Goal: Information Seeking & Learning: Learn about a topic

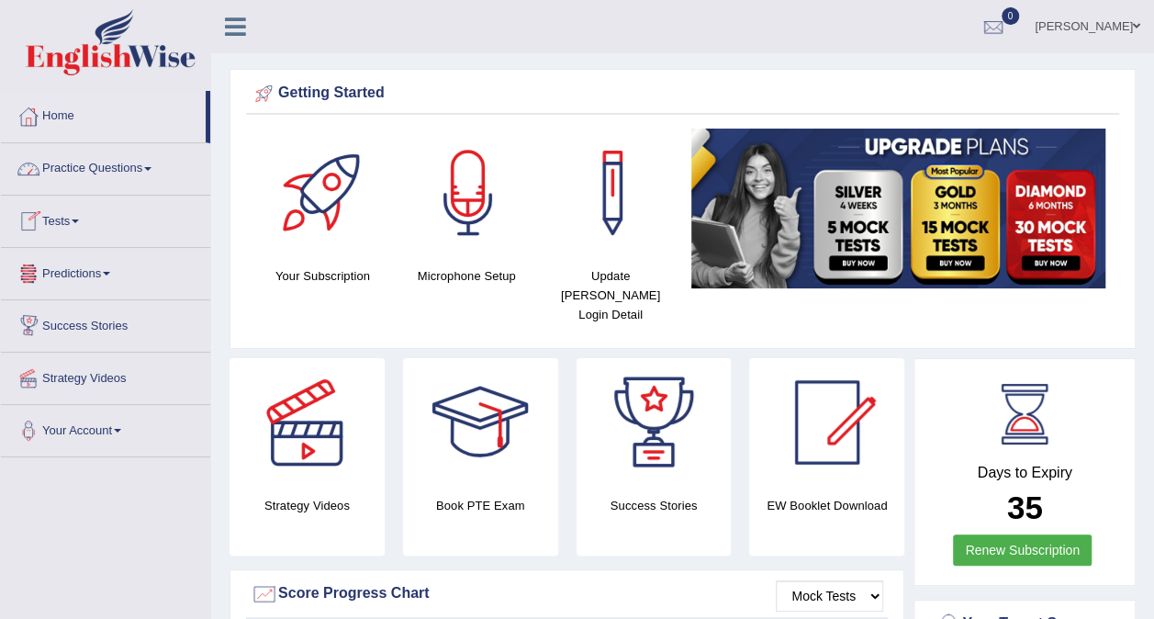
click at [156, 165] on link "Practice Questions" at bounding box center [105, 166] width 209 height 46
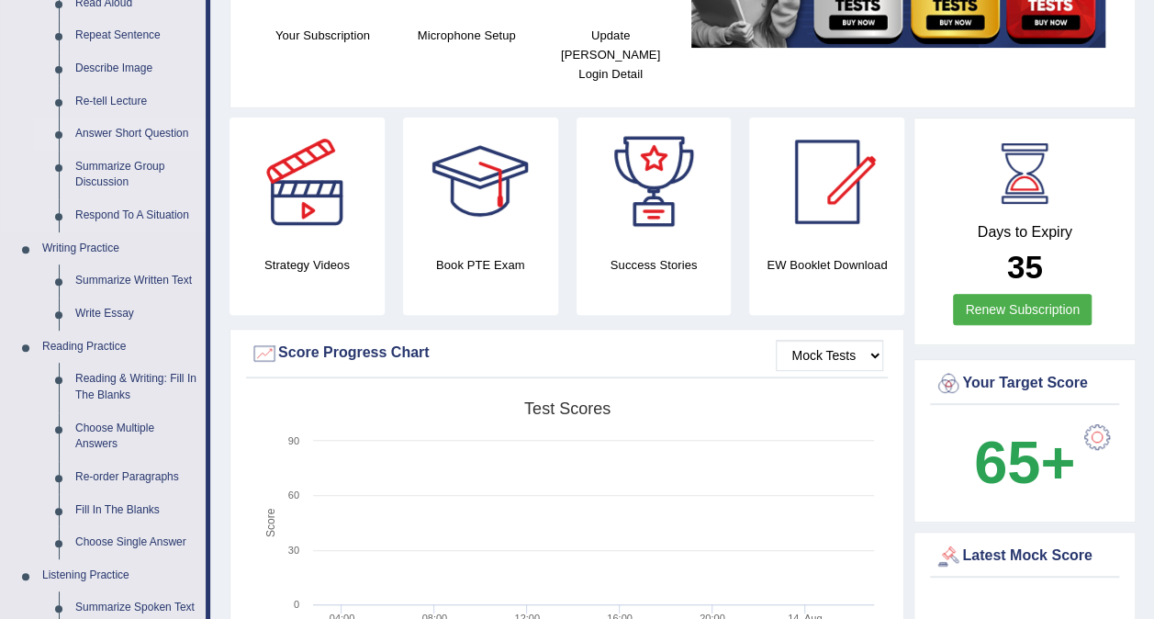
scroll to position [242, 0]
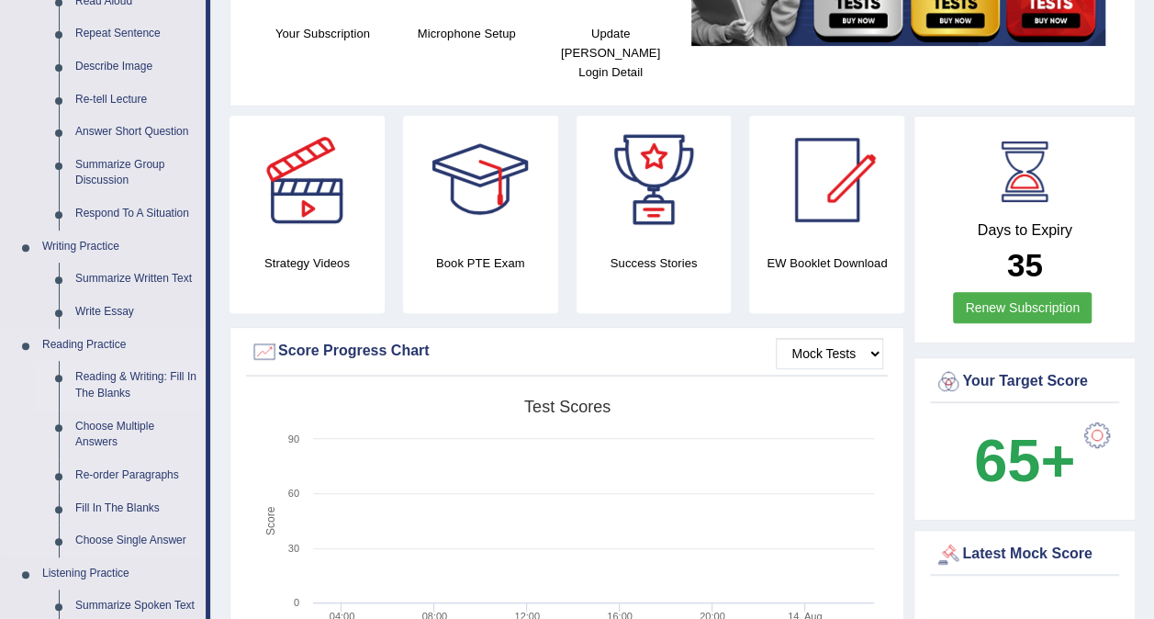
click at [97, 388] on link "Reading & Writing: Fill In The Blanks" at bounding box center [136, 385] width 139 height 49
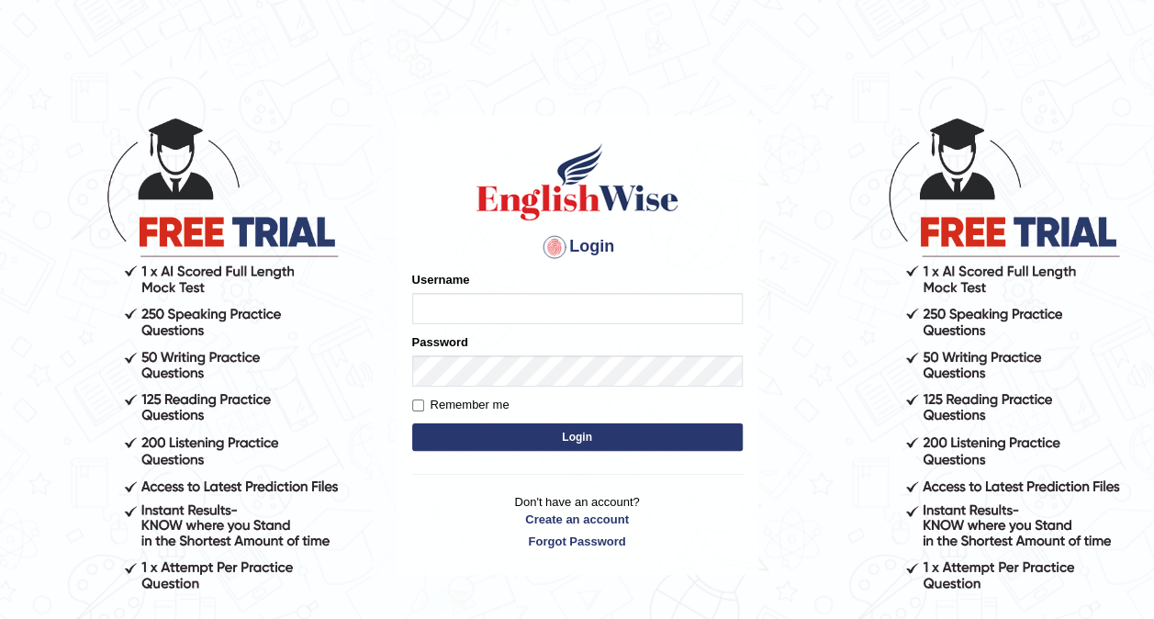
type input "Nidhi7774"
click at [585, 438] on button "Login" at bounding box center [577, 437] width 331 height 28
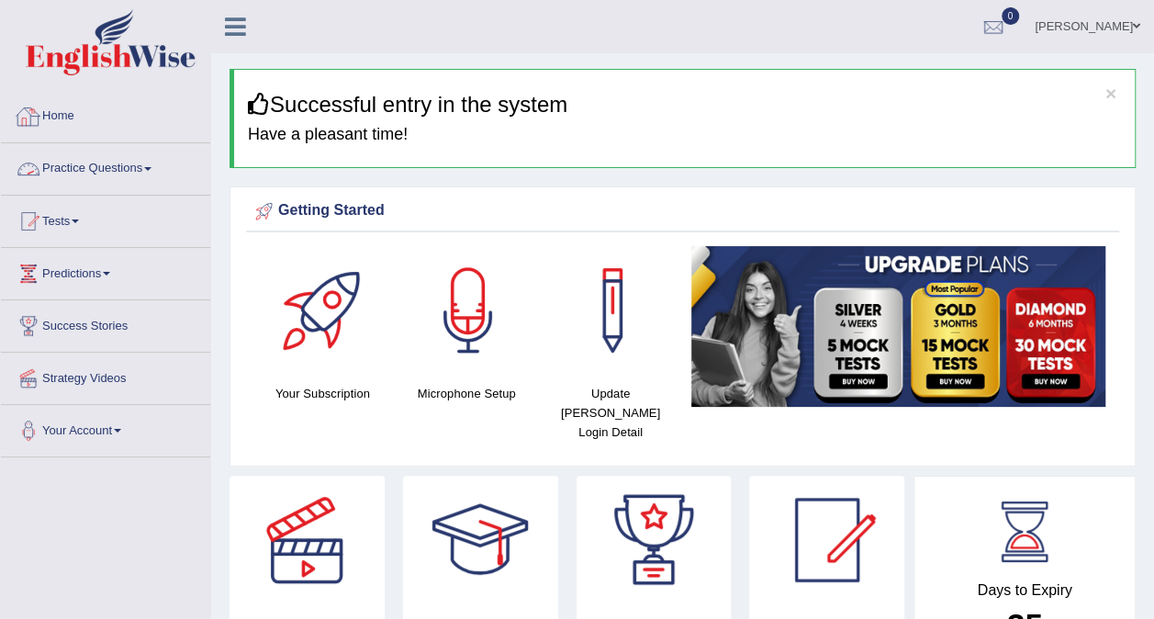
click at [163, 174] on link "Practice Questions" at bounding box center [105, 166] width 209 height 46
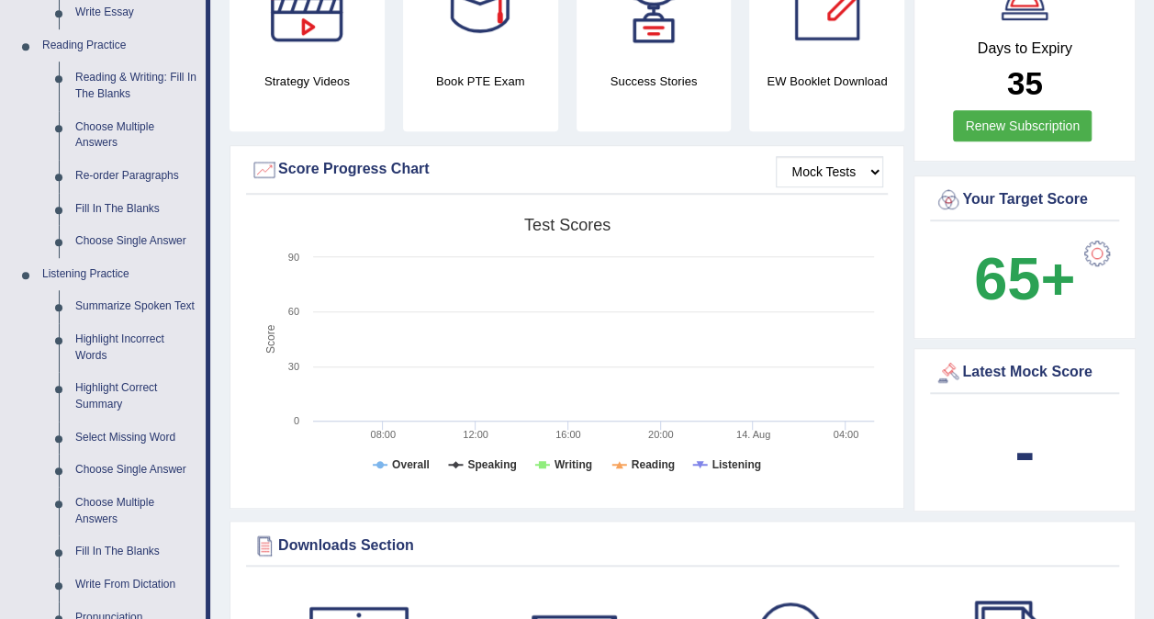
scroll to position [543, 0]
click at [148, 306] on link "Summarize Spoken Text" at bounding box center [136, 305] width 139 height 33
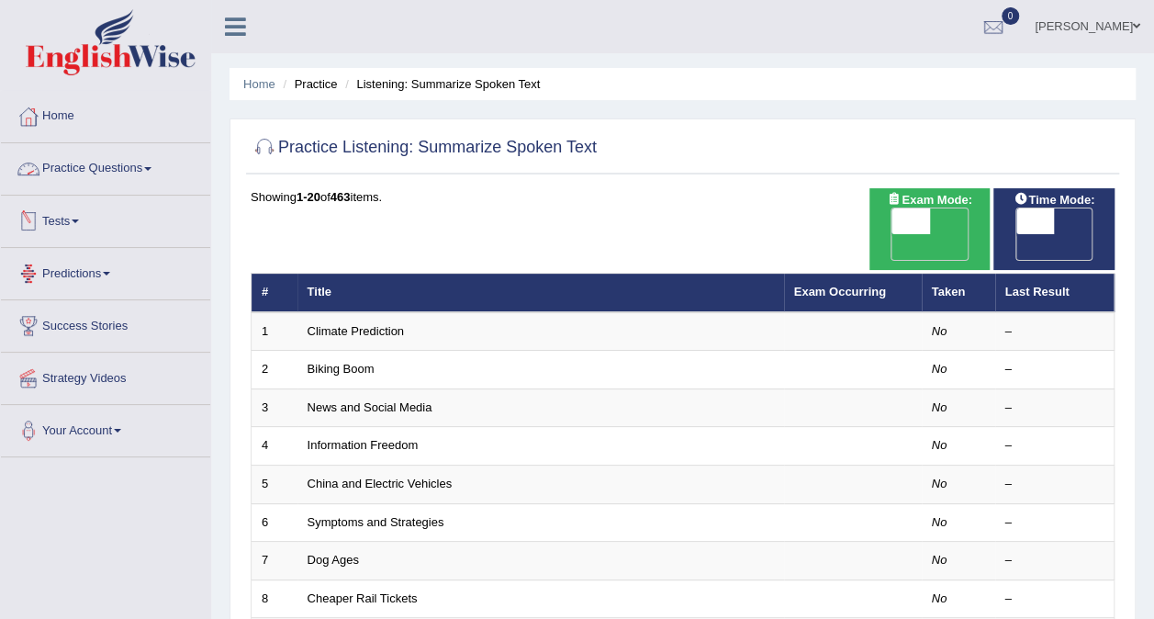
click at [151, 169] on span at bounding box center [147, 169] width 7 height 4
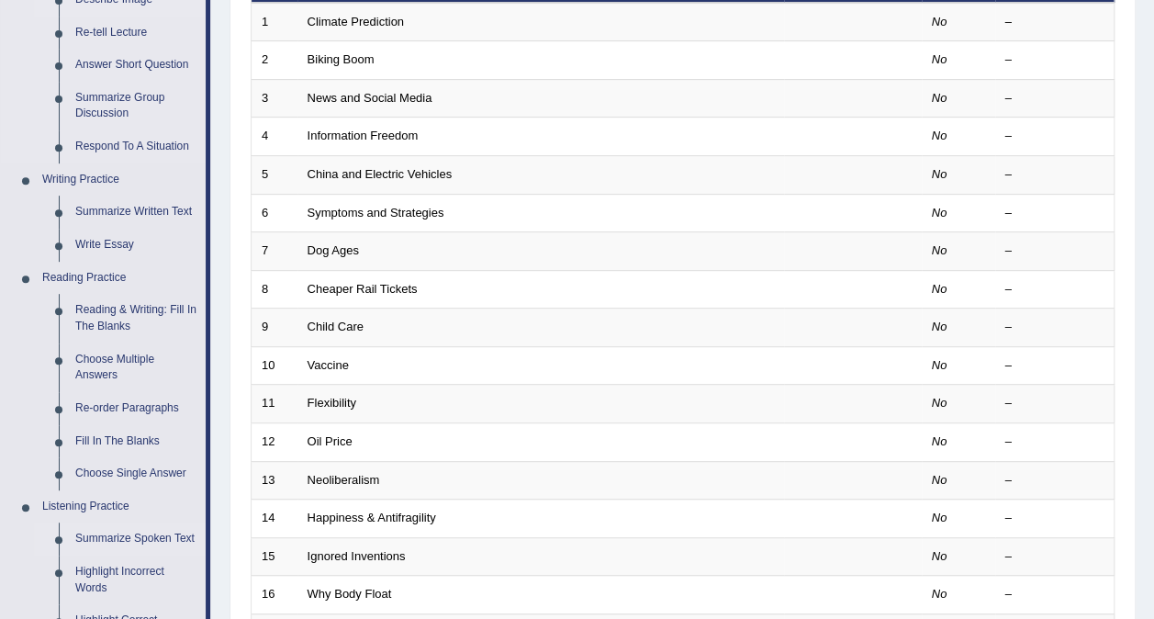
scroll to position [310, 0]
click at [118, 310] on link "Reading & Writing: Fill In The Blanks" at bounding box center [136, 317] width 139 height 49
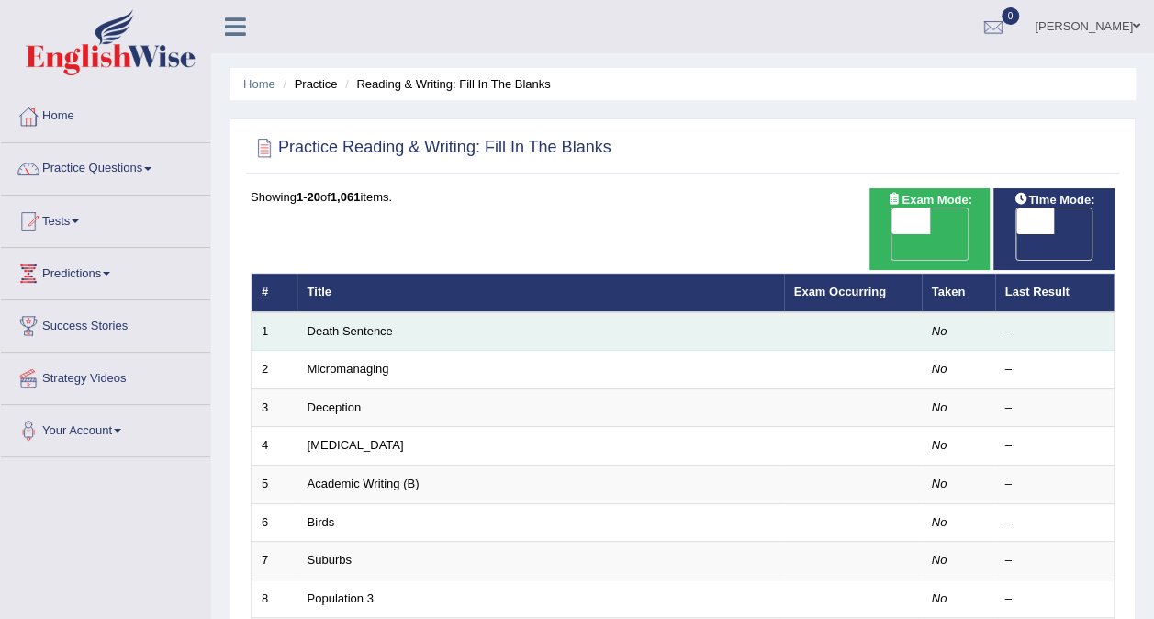
click at [401, 312] on td "Death Sentence" at bounding box center [541, 331] width 487 height 39
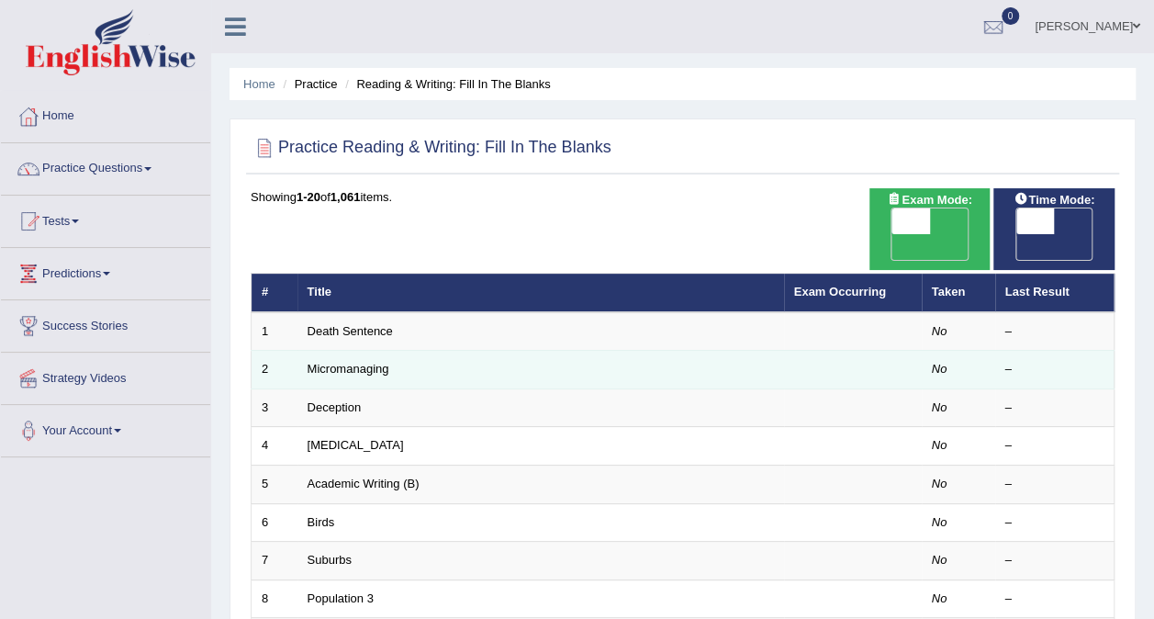
click at [442, 351] on td "Micromanaging" at bounding box center [541, 370] width 487 height 39
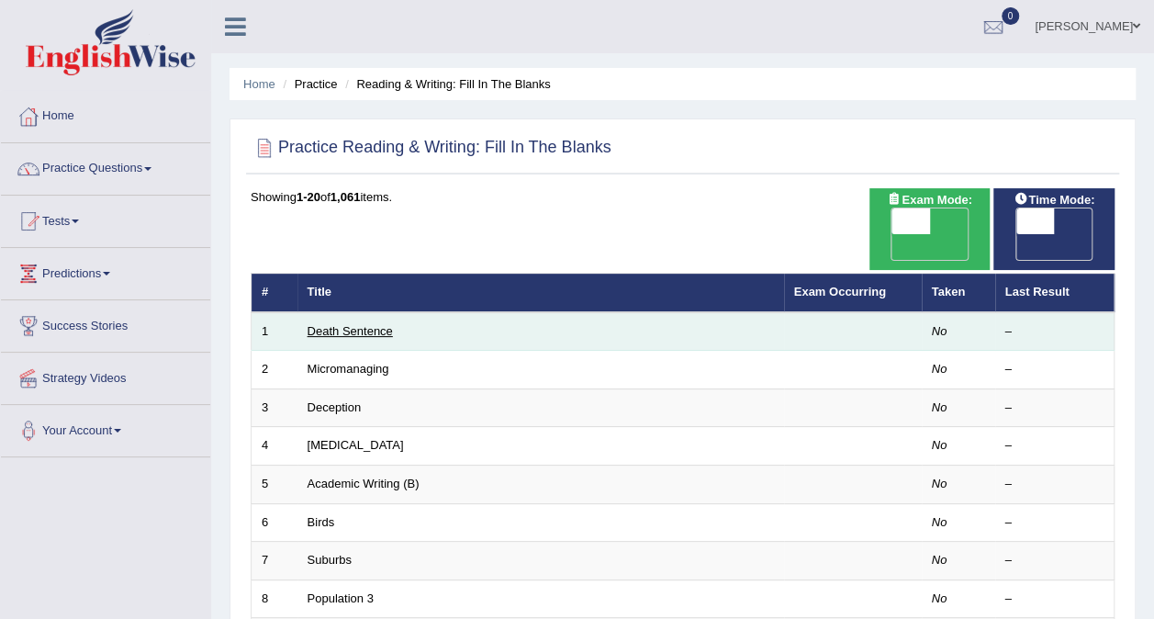
click at [345, 324] on link "Death Sentence" at bounding box center [350, 331] width 85 height 14
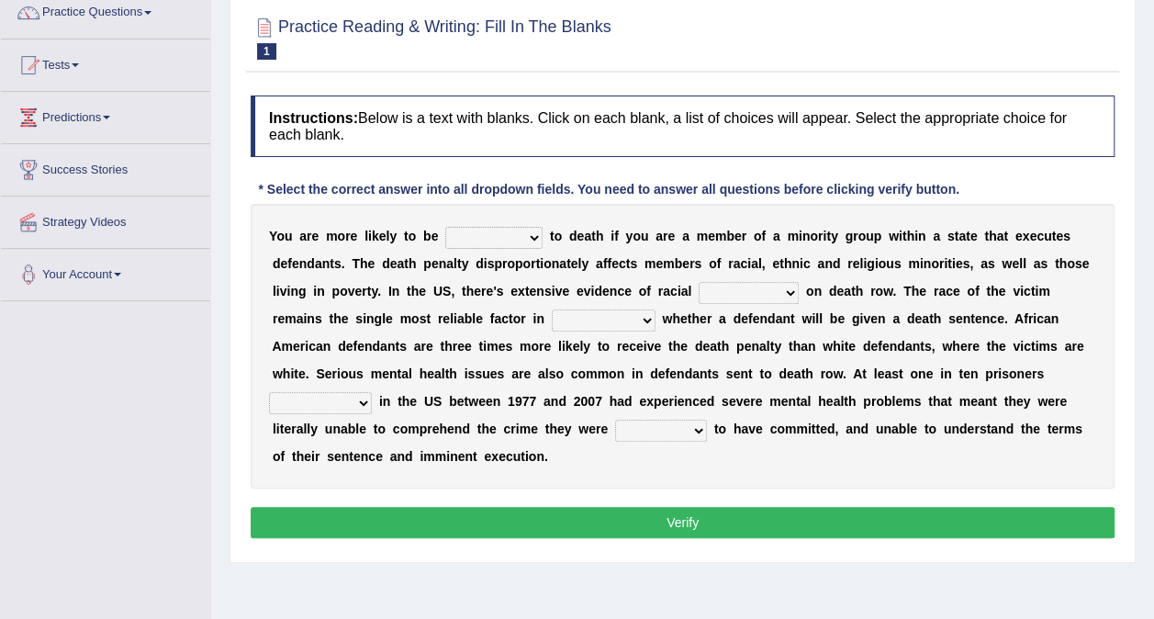
scroll to position [158, 0]
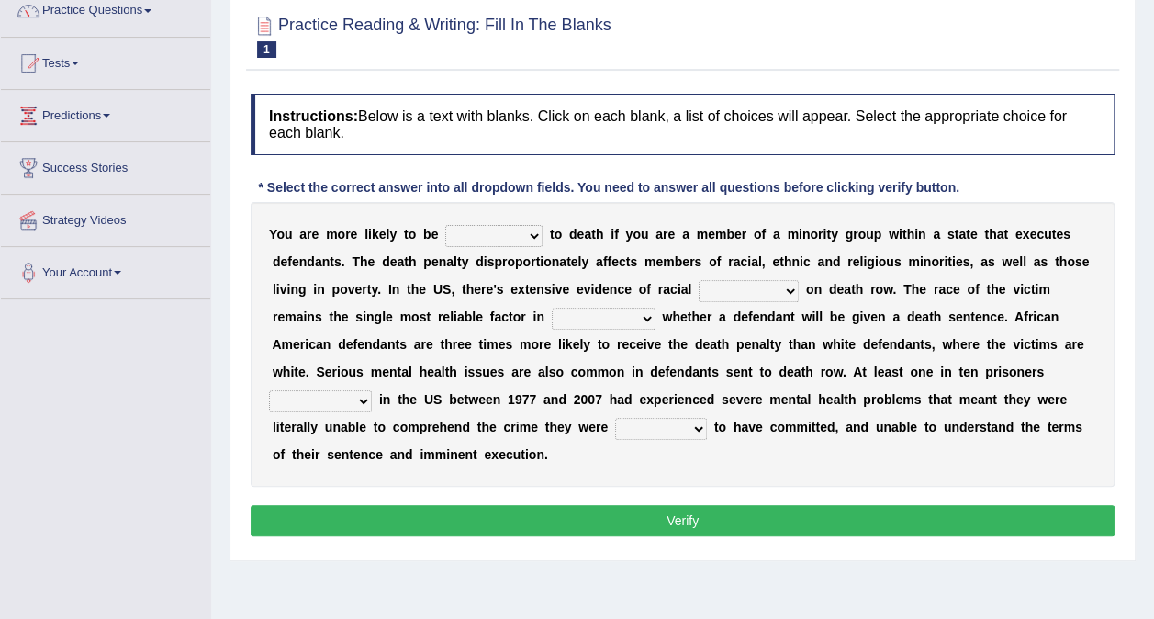
click at [469, 235] on select "penalized blamed complained sentenced" at bounding box center [493, 236] width 97 height 22
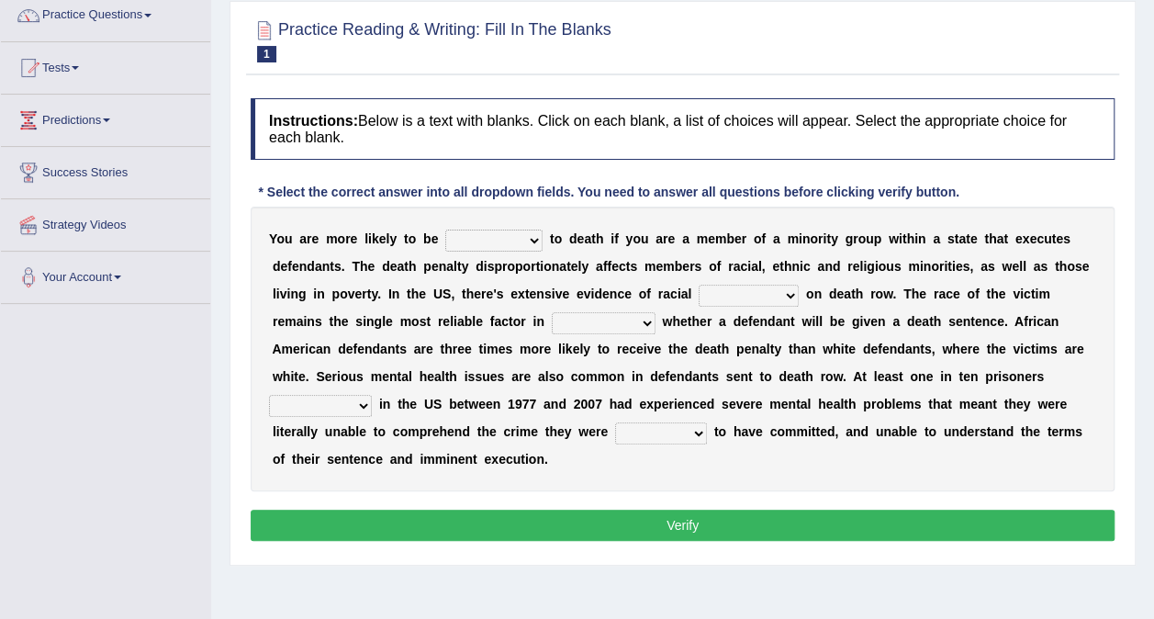
scroll to position [156, 0]
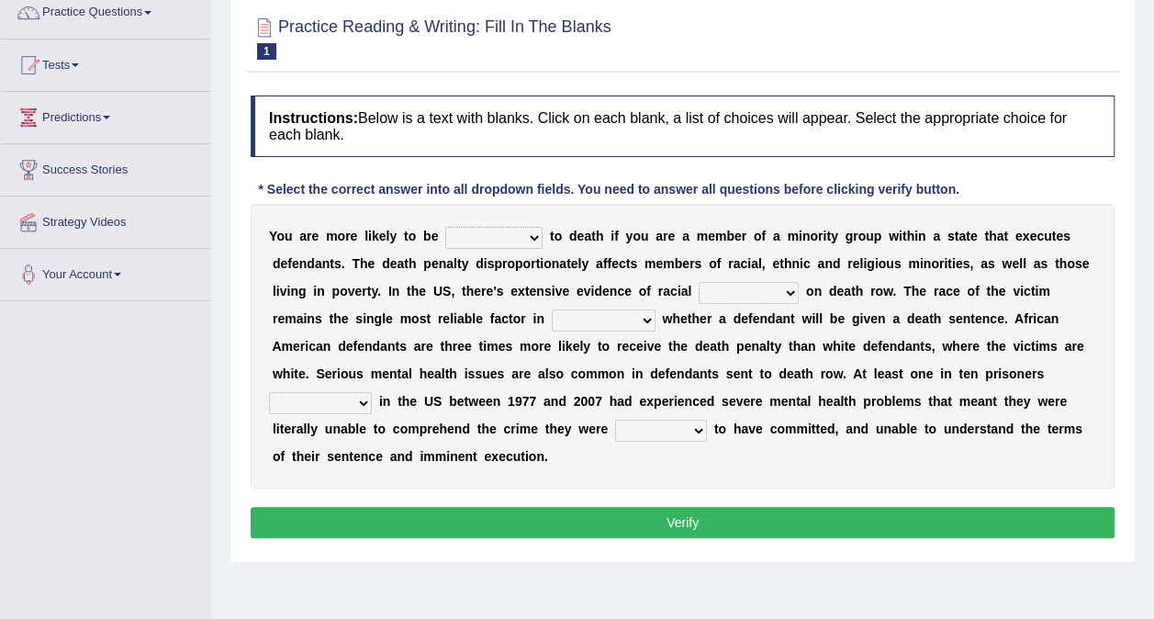
click at [486, 233] on select "penalized blamed complained sentenced" at bounding box center [493, 238] width 97 height 22
select select "penalized"
click at [445, 227] on select "penalized blamed complained sentenced" at bounding box center [493, 238] width 97 height 22
click at [699, 291] on select "bias equality appearance background" at bounding box center [749, 293] width 100 height 22
select select "bias"
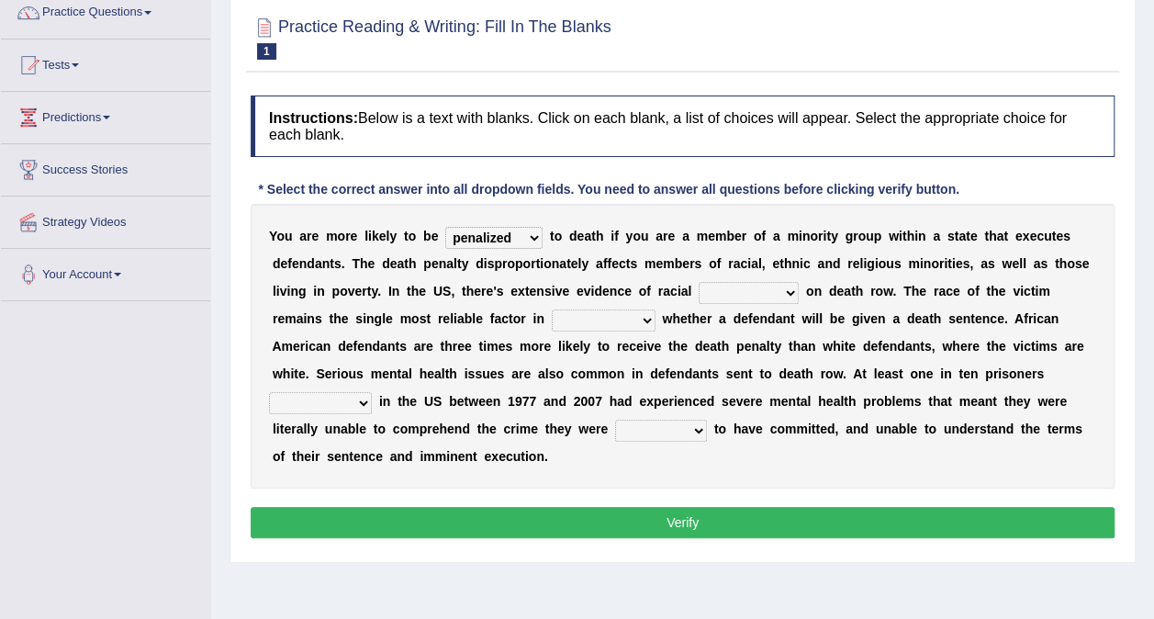
click at [699, 282] on select "bias equality appearance background" at bounding box center [749, 293] width 100 height 22
click at [552, 319] on select "determining adjoining undermining examining" at bounding box center [604, 320] width 104 height 22
select select "undermining"
click at [552, 309] on select "determining adjoining undermining examining" at bounding box center [604, 320] width 104 height 22
click at [372, 392] on select "electrocuted persecuted executed captured" at bounding box center [320, 403] width 103 height 22
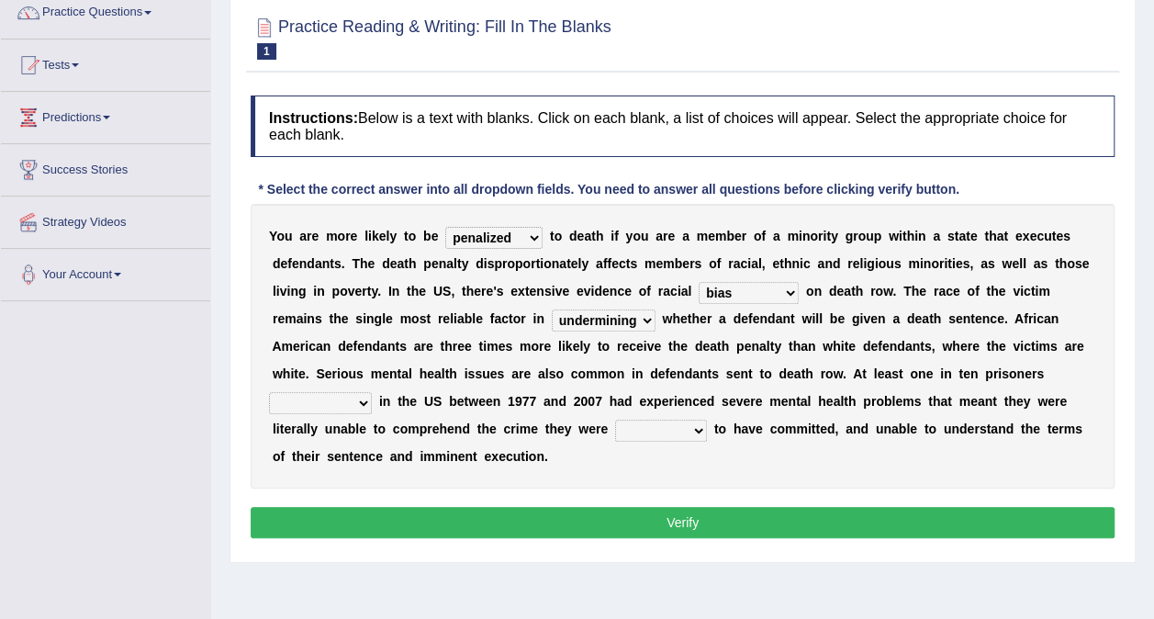
select select "executed"
click at [372, 392] on select "electrocuted persecuted executed captured" at bounding box center [320, 403] width 103 height 22
click at [615, 422] on select "alleged acclaimed persuaded claimed" at bounding box center [661, 431] width 92 height 22
select select "alleged"
click at [615, 420] on select "alleged acclaimed persuaded claimed" at bounding box center [661, 431] width 92 height 22
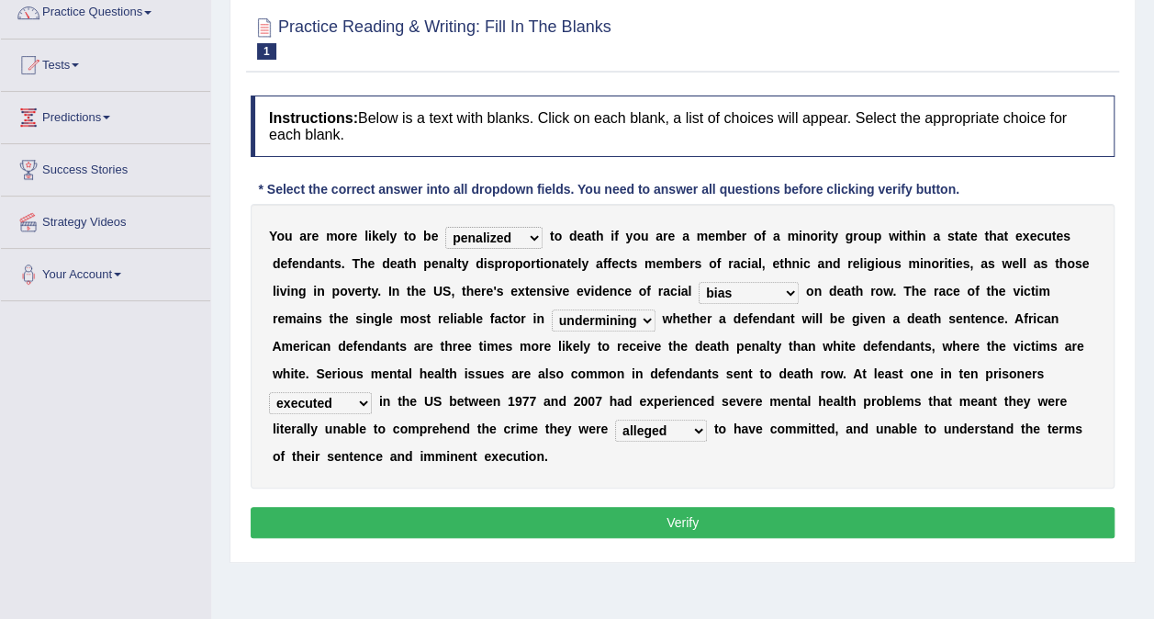
click at [384, 507] on button "Verify" at bounding box center [683, 522] width 864 height 31
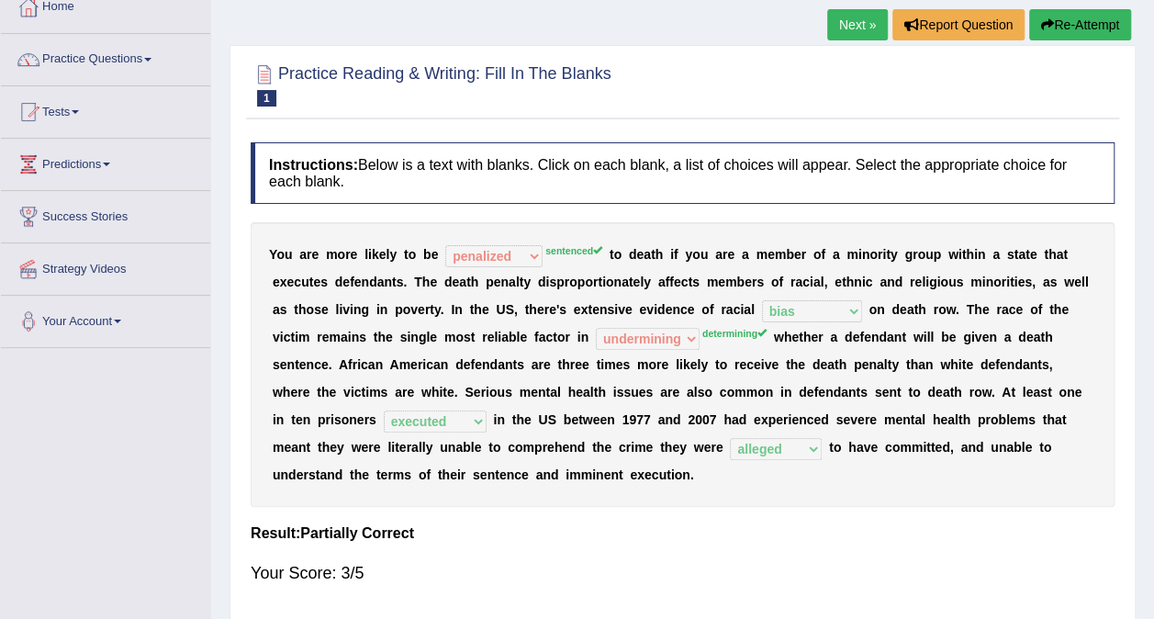
scroll to position [108, 0]
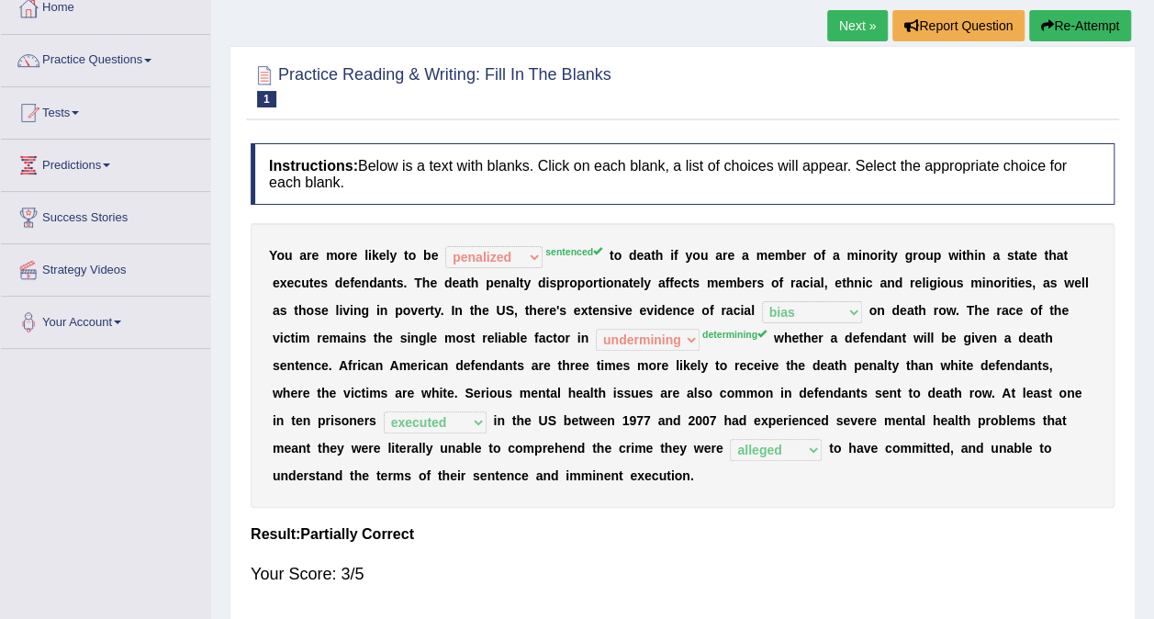
click at [1062, 27] on button "Re-Attempt" at bounding box center [1080, 25] width 102 height 31
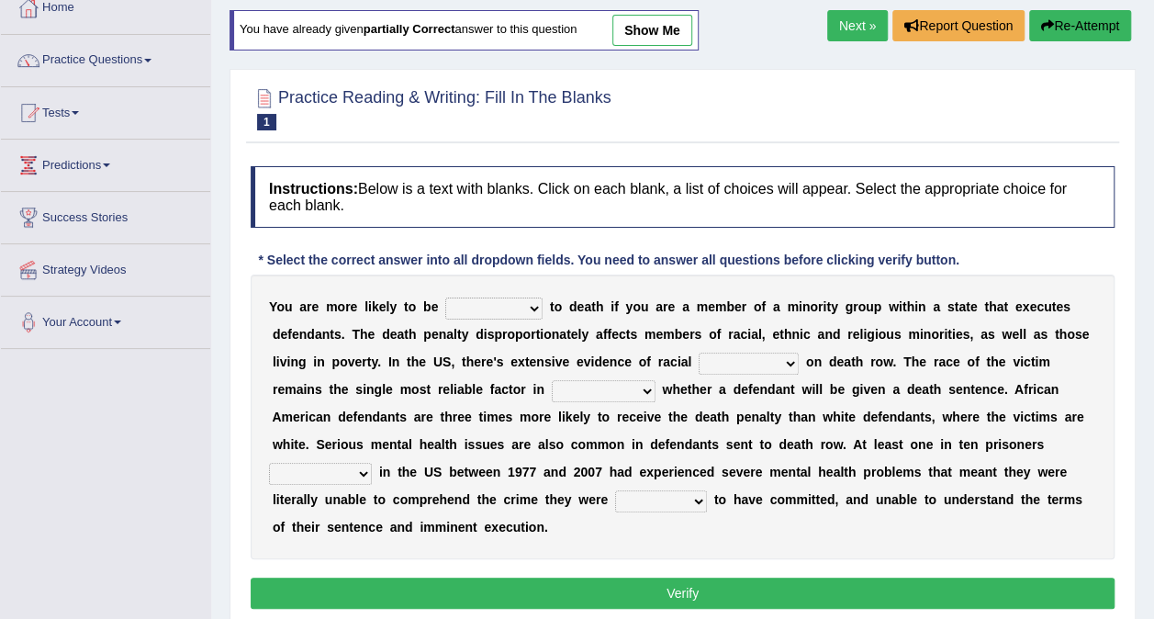
click at [461, 307] on select "penalized blamed complained sentenced" at bounding box center [493, 309] width 97 height 22
click at [699, 353] on select "bias equality appearance background" at bounding box center [749, 364] width 100 height 22
click at [552, 385] on select "determining adjoining undermining examining" at bounding box center [604, 391] width 104 height 22
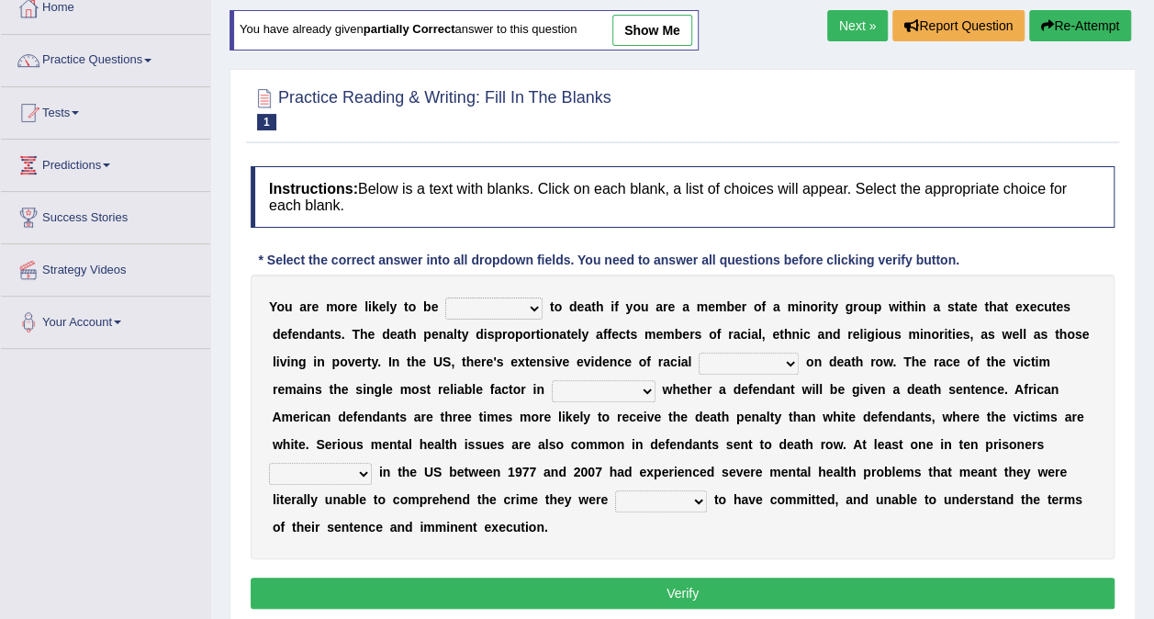
click at [552, 385] on select "determining adjoining undermining examining" at bounding box center [604, 391] width 104 height 22
click at [372, 463] on select "electrocuted persecuted executed captured" at bounding box center [320, 474] width 103 height 22
click at [615, 496] on select "alleged acclaimed persuaded claimed" at bounding box center [661, 501] width 92 height 22
select select "alleged"
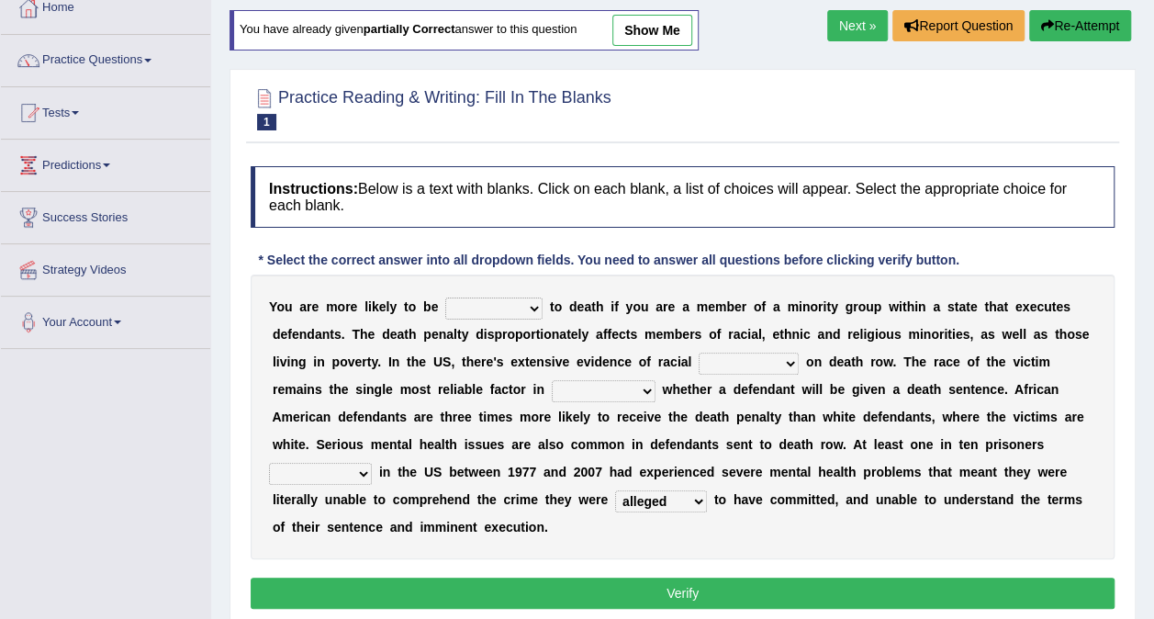
click at [615, 490] on select "alleged acclaimed persuaded claimed" at bounding box center [661, 501] width 92 height 22
click at [491, 309] on select "penalized blamed complained sentenced" at bounding box center [493, 309] width 97 height 22
select select "sentenced"
click at [445, 298] on select "penalized blamed complained sentenced" at bounding box center [493, 309] width 97 height 22
click at [699, 358] on select "bias equality appearance background" at bounding box center [749, 364] width 100 height 22
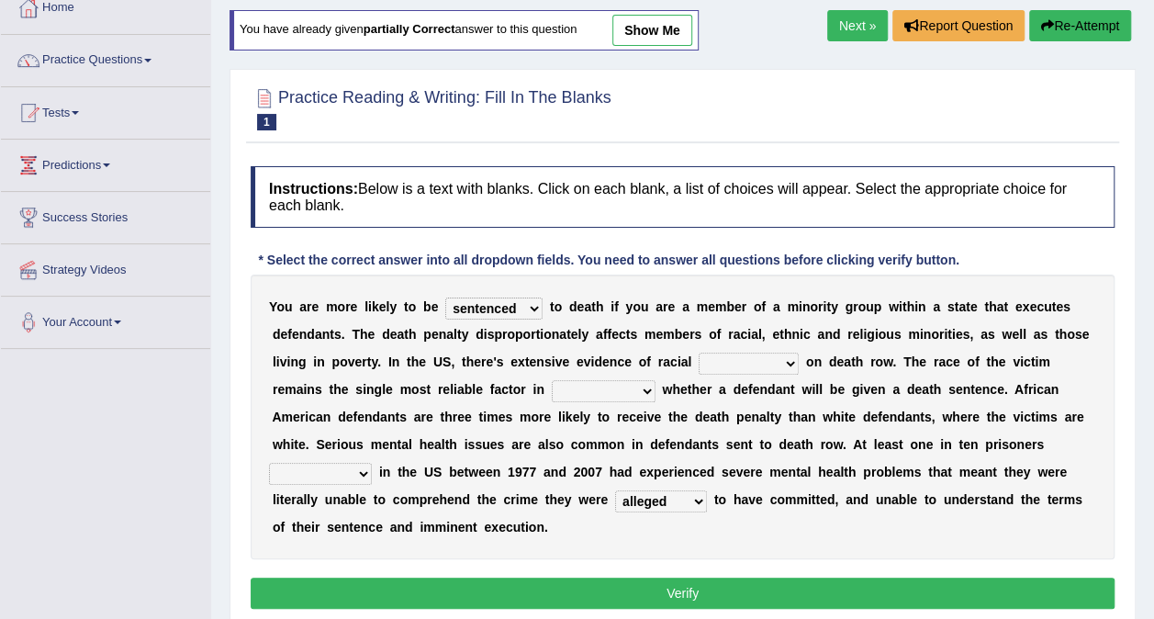
select select "bias"
click at [699, 353] on select "bias equality appearance background" at bounding box center [749, 364] width 100 height 22
click at [552, 389] on select "determining adjoining undermining examining" at bounding box center [604, 391] width 104 height 22
select select "determining"
click at [552, 380] on select "determining adjoining undermining examining" at bounding box center [604, 391] width 104 height 22
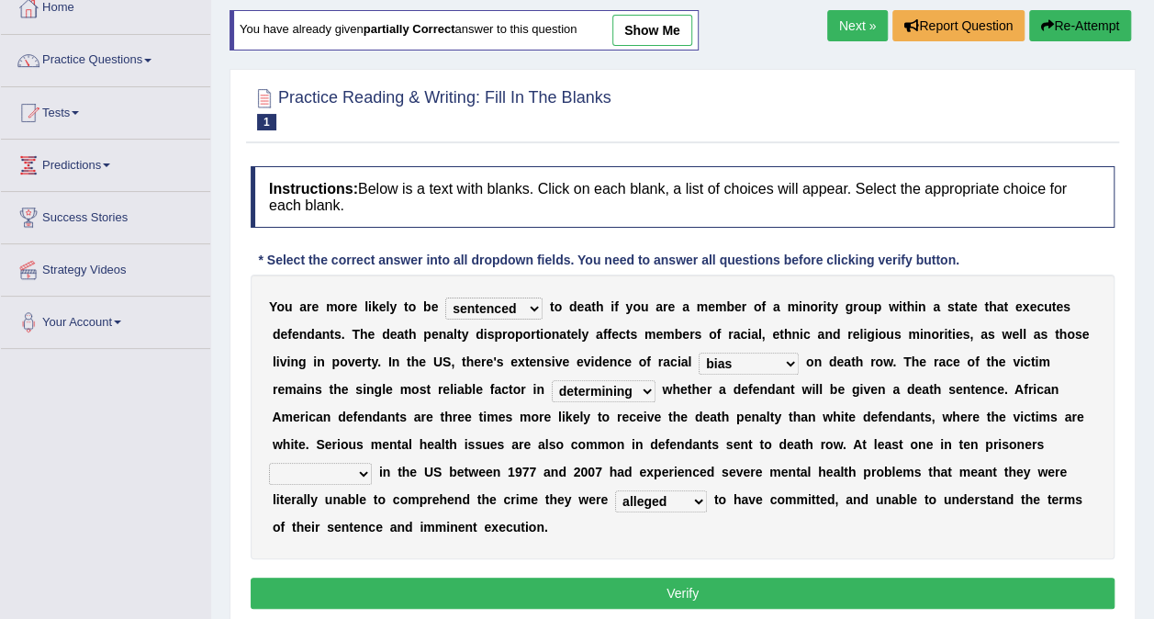
click at [372, 463] on select "electrocuted persecuted executed captured" at bounding box center [320, 474] width 103 height 22
select select "executed"
click at [372, 463] on select "electrocuted persecuted executed captured" at bounding box center [320, 474] width 103 height 22
click at [725, 578] on button "Verify" at bounding box center [683, 593] width 864 height 31
